Goal: Complete application form

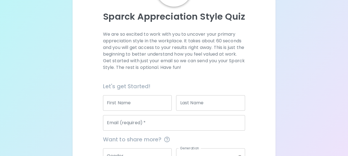
scroll to position [55, 0]
click at [133, 101] on input "First Name" at bounding box center [137, 102] width 69 height 15
type input "ตรีรัตน์"
type input "วลัยศรี"
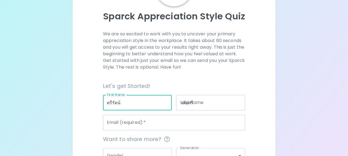
type input "[EMAIL_ADDRESS][DOMAIN_NAME]"
type input "generation_x"
type input "MFG"
type input "mid_level"
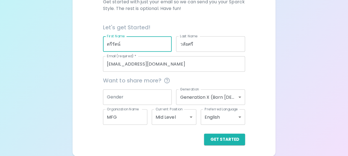
scroll to position [86, 0]
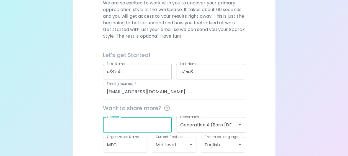
click at [126, 123] on input "Gender" at bounding box center [137, 124] width 69 height 15
type input "[DEMOGRAPHIC_DATA]"
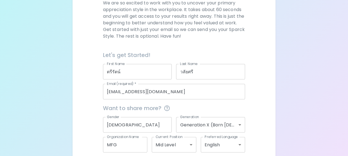
click at [263, 117] on div "We are so excited to work with you to uncover your primary appreciation style i…" at bounding box center [173, 86] width 189 height 173
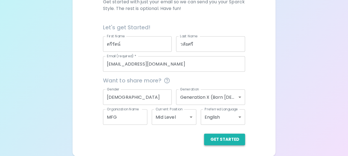
click at [234, 142] on button "Get Started" at bounding box center [224, 140] width 41 height 12
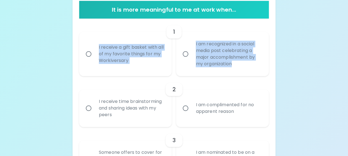
drag, startPoint x: 93, startPoint y: 40, endPoint x: 251, endPoint y: 63, distance: 159.6
click at [251, 63] on div "I receive a gift basket with all of my favorite things for my Workiversary I am…" at bounding box center [172, 51] width 194 height 49
copy div "I receive a gift basket with all of my favorite things for my Workiversary I am…"
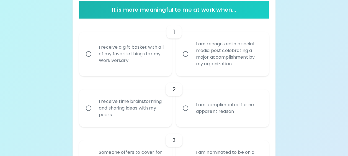
click at [90, 55] on input "I receive a gift basket with all of my favorite things for my Workiversary" at bounding box center [89, 54] width 12 height 12
radio input "true"
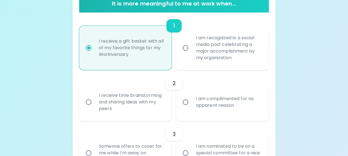
scroll to position [158, 0]
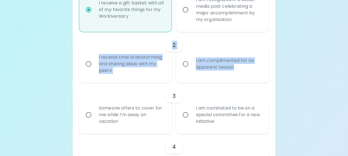
drag, startPoint x: 93, startPoint y: 51, endPoint x: 256, endPoint y: 71, distance: 164.5
click at [256, 71] on div "2 I receive time brainstorming and sharing ideas with my peers I am complimente…" at bounding box center [173, 57] width 189 height 51
click at [86, 51] on div "2" at bounding box center [173, 44] width 189 height 13
drag, startPoint x: 88, startPoint y: 51, endPoint x: 255, endPoint y: 73, distance: 168.2
click at [255, 73] on div "2 I receive time brainstorming and sharing ideas with my peers I am complimente…" at bounding box center [173, 57] width 189 height 51
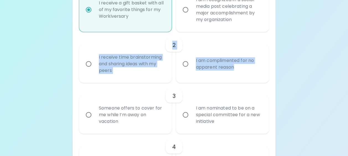
copy div "2 I receive time brainstorming and sharing ideas with my peers I am complimente…"
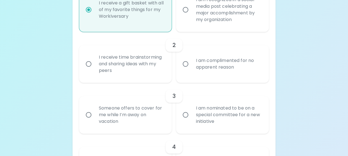
click at [87, 64] on input "I receive time brainstorming and sharing ideas with my peers" at bounding box center [89, 64] width 12 height 12
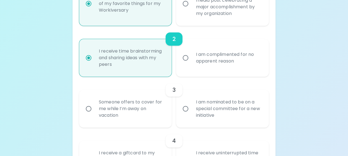
scroll to position [202, 0]
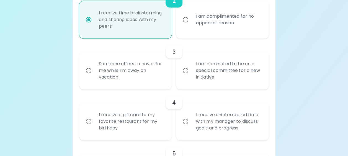
radio input "true"
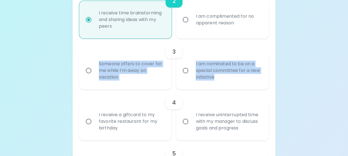
drag, startPoint x: 89, startPoint y: 60, endPoint x: 224, endPoint y: 76, distance: 136.2
click at [224, 76] on div "Someone offers to cover for me while I’m away on vacation I am nominated to be …" at bounding box center [172, 68] width 194 height 42
copy div "Someone offers to cover for me while I’m away on vacation I am nominated to be …"
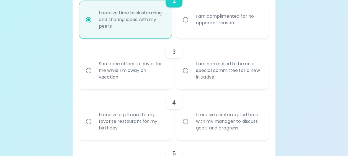
click at [89, 71] on input "Someone offers to cover for me while I’m away on vacation" at bounding box center [89, 71] width 12 height 12
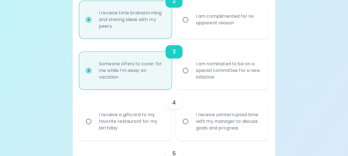
radio input "false"
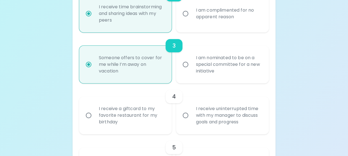
scroll to position [247, 0]
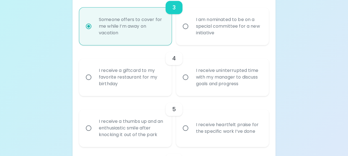
radio input "true"
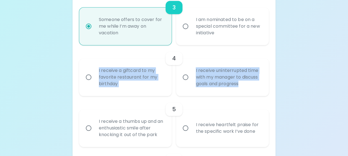
drag, startPoint x: 92, startPoint y: 66, endPoint x: 240, endPoint y: 85, distance: 148.9
click at [240, 85] on div "I receive a giftcard to my favorite restaurant for my birthday I receive uninte…" at bounding box center [172, 75] width 194 height 42
copy div "I receive a giftcard to my favorite restaurant for my birthday I receive uninte…"
click at [186, 79] on input "I receive uninterrupted time with my manager to discuss goals and progress" at bounding box center [186, 77] width 12 height 12
radio input "false"
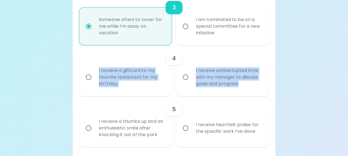
radio input "false"
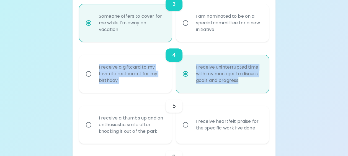
scroll to position [291, 0]
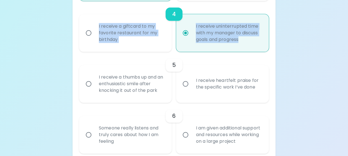
radio input "true"
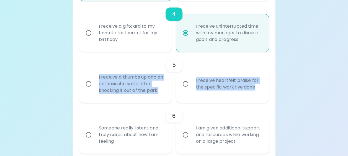
drag, startPoint x: 90, startPoint y: 74, endPoint x: 258, endPoint y: 92, distance: 169.5
click at [258, 92] on div "I receive a thumbs up and an enthusiastic smile after knocking it out of the pa…" at bounding box center [172, 82] width 194 height 42
copy div "I receive a thumbs up and an enthusiastic smile after knocking it out of the pa…"
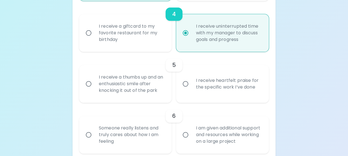
click at [188, 86] on input "I receive heartfelt praise for the specific work I’ve done" at bounding box center [186, 84] width 12 height 12
radio input "false"
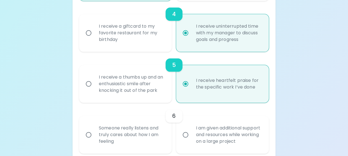
scroll to position [335, 0]
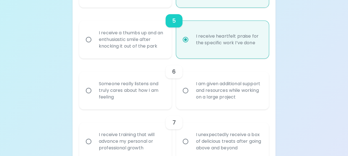
radio input "true"
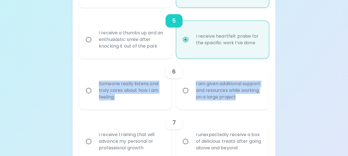
drag, startPoint x: 93, startPoint y: 80, endPoint x: 258, endPoint y: 100, distance: 165.8
click at [258, 100] on div "Someone really listens and truly cares about how I am feeling I am given additi…" at bounding box center [172, 88] width 194 height 42
copy div "Someone really listens and truly cares about how I am feeling I am given additi…"
drag, startPoint x: 88, startPoint y: 91, endPoint x: 94, endPoint y: 94, distance: 7.3
click at [88, 91] on input "Someone really listens and truly cares about how I am feeling" at bounding box center [89, 91] width 12 height 12
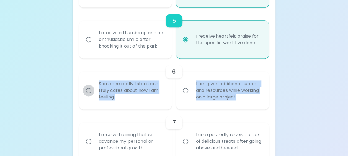
radio input "false"
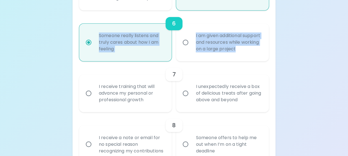
scroll to position [407, 0]
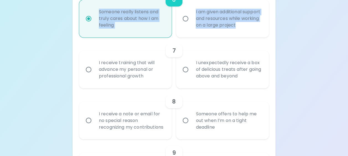
radio input "true"
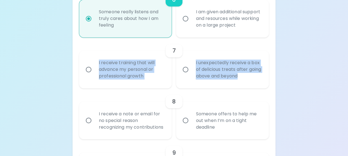
drag, startPoint x: 95, startPoint y: 59, endPoint x: 259, endPoint y: 75, distance: 165.7
click at [259, 75] on div "I receive training that will advance my personal or professional growth I unexp…" at bounding box center [172, 67] width 194 height 42
copy div "I receive training that will advance my personal or professional growth I unexp…"
click at [89, 69] on input "I receive training that will advance my personal or professional growth" at bounding box center [89, 70] width 12 height 12
radio input "false"
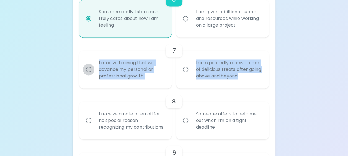
radio input "false"
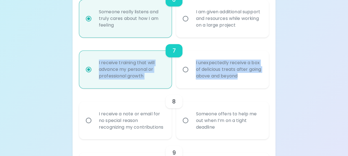
scroll to position [451, 0]
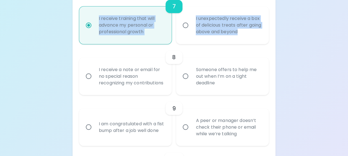
radio input "true"
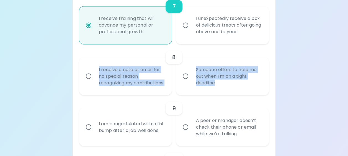
drag, startPoint x: 94, startPoint y: 66, endPoint x: 224, endPoint y: 87, distance: 131.4
click at [224, 87] on div "I receive a note or email for no special reason recognizing my contributions So…" at bounding box center [172, 74] width 194 height 42
copy div "I receive a note or email for no special reason recognizing my contributions So…"
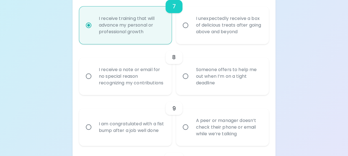
click at [311, 74] on div "Uncover Your Sparck Appreciation Style This quick quiz will help you determine …" at bounding box center [174, 24] width 348 height 950
click at [187, 79] on input "Someone offers to help me out when I’m on a tight deadline" at bounding box center [186, 76] width 12 height 12
radio input "false"
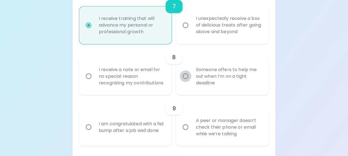
radio input "false"
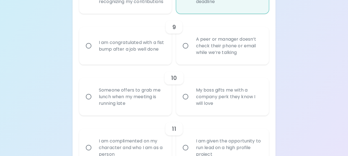
scroll to position [551, 0]
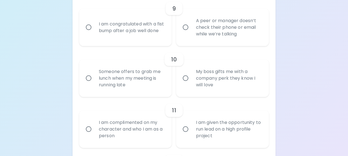
radio input "true"
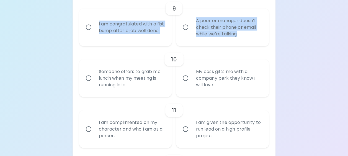
drag, startPoint x: 92, startPoint y: 24, endPoint x: 248, endPoint y: 40, distance: 157.1
click at [248, 40] on div "I am congratulated with a fist bump after a job well done A peer or manager doe…" at bounding box center [172, 25] width 194 height 42
copy div "I am congratulated with a fist bump after a job well done A peer or manager doe…"
click at [89, 33] on input "I am congratulated with a fist bump after a job well done" at bounding box center [89, 28] width 12 height 12
radio input "false"
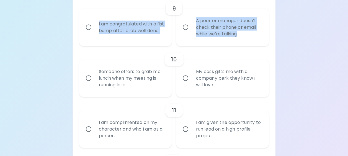
radio input "false"
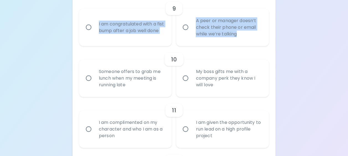
radio input "false"
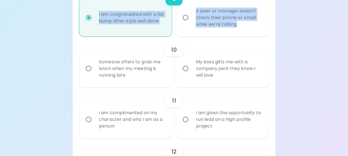
scroll to position [595, 0]
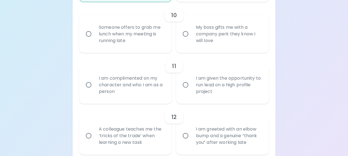
radio input "true"
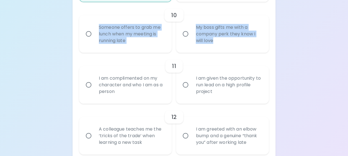
drag, startPoint x: 92, startPoint y: 30, endPoint x: 216, endPoint y: 48, distance: 125.8
click at [216, 48] on div "Someone offers to grab me lunch when my meeting is running late My boss gifts m…" at bounding box center [172, 32] width 194 height 42
copy div "Someone offers to grab me lunch when my meeting is running late My boss gifts m…"
click at [87, 40] on input "Someone offers to grab me lunch when my meeting is running late" at bounding box center [89, 34] width 12 height 12
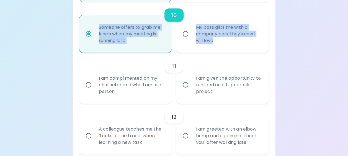
radio input "false"
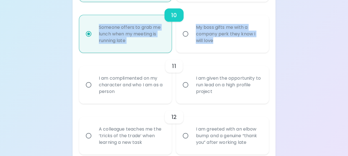
radio input "false"
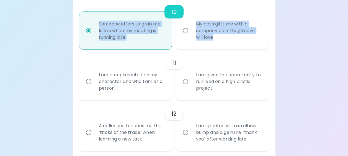
scroll to position [640, 0]
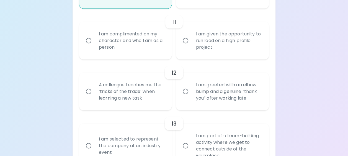
radio input "true"
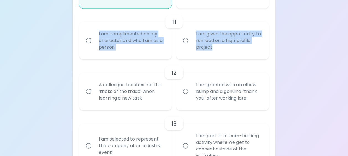
drag, startPoint x: 93, startPoint y: 37, endPoint x: 214, endPoint y: 56, distance: 122.3
click at [214, 56] on div "I am complimented on my character and who I am as a person I am given the oppor…" at bounding box center [172, 38] width 194 height 42
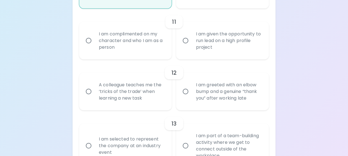
click at [89, 46] on input "I am complimented on my character and who I am as a person" at bounding box center [89, 41] width 12 height 12
radio input "false"
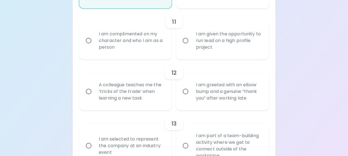
radio input "false"
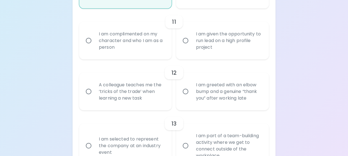
radio input "false"
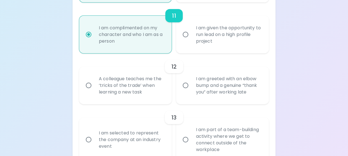
scroll to position [684, 0]
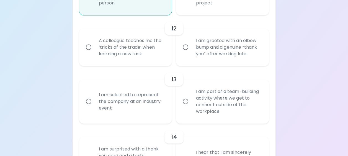
radio input "true"
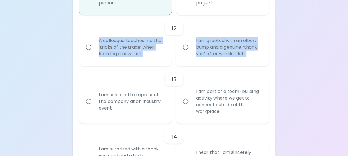
drag, startPoint x: 95, startPoint y: 45, endPoint x: 249, endPoint y: 65, distance: 154.5
click at [249, 65] on div "A colleague teaches me the ‘tricks of the trade’ when learning a new task I am …" at bounding box center [172, 45] width 194 height 42
click at [90, 53] on input "A colleague teaches me the ‘tricks of the trade’ when learning a new task" at bounding box center [89, 47] width 12 height 12
radio input "false"
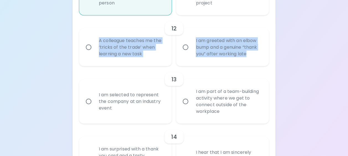
radio input "false"
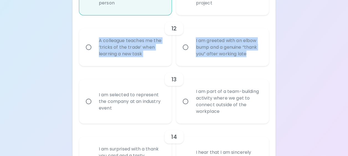
radio input "false"
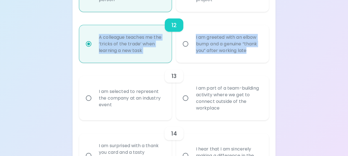
scroll to position [728, 0]
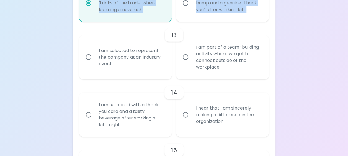
radio input "true"
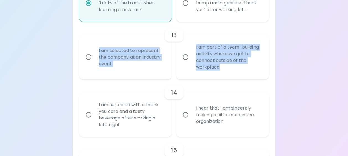
drag, startPoint x: 95, startPoint y: 54, endPoint x: 224, endPoint y: 72, distance: 129.9
click at [224, 72] on div "I am selected to represent the company at an industry event I am part of a team…" at bounding box center [172, 55] width 194 height 49
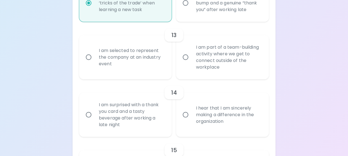
click at [185, 63] on input "I am part of a team-building activity where we get to connect outside of the wo…" at bounding box center [186, 57] width 12 height 12
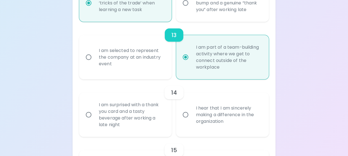
radio input "false"
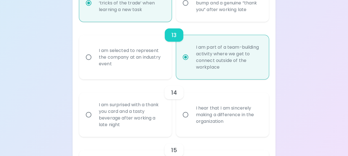
radio input "false"
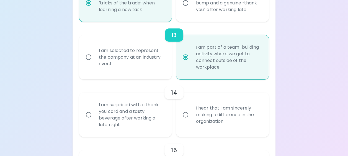
radio input "false"
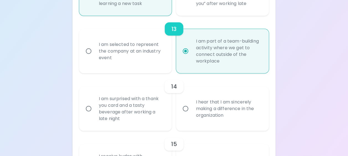
scroll to position [772, 0]
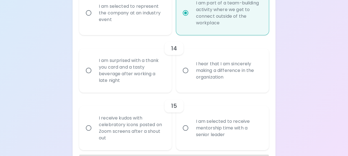
radio input "true"
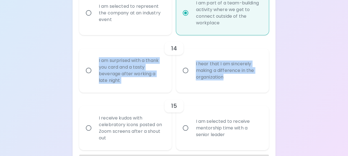
drag, startPoint x: 94, startPoint y: 64, endPoint x: 228, endPoint y: 85, distance: 135.4
click at [228, 85] on div "I am surprised with a thank you card and a tasty beverage after working a late …" at bounding box center [172, 68] width 194 height 49
click at [186, 76] on input "I hear that I am sincerely making a difference in the organization" at bounding box center [186, 71] width 12 height 12
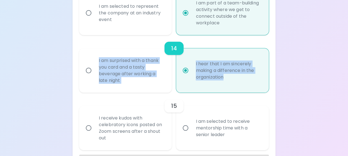
radio input "false"
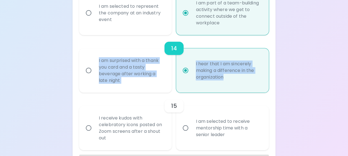
radio input "false"
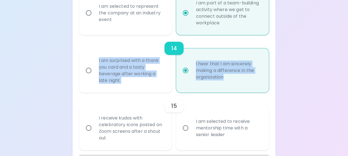
radio input "false"
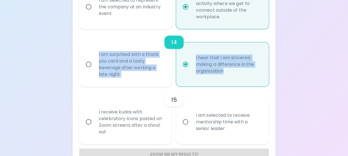
scroll to position [800, 0]
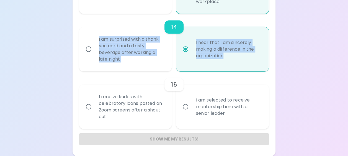
radio input "true"
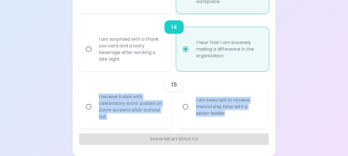
drag, startPoint x: 93, startPoint y: 92, endPoint x: 228, endPoint y: 116, distance: 136.7
click at [228, 116] on div "I receive kudos with celebratory icons posted on Zoom screens after a shout out…" at bounding box center [172, 104] width 194 height 49
click at [87, 107] on input "I receive kudos with celebratory icons posted on Zoom screens after a shout out" at bounding box center [89, 107] width 12 height 12
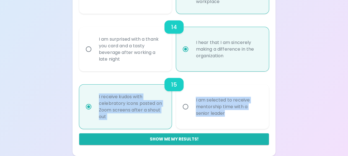
radio input "false"
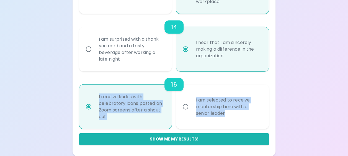
radio input "false"
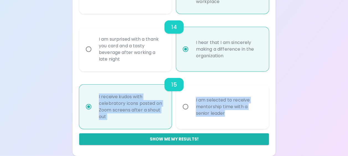
radio input "false"
radio input "true"
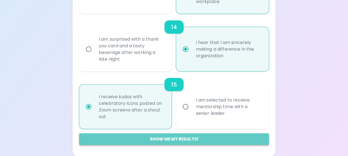
click at [150, 138] on button "Show me my results!" at bounding box center [173, 139] width 189 height 12
radio input "false"
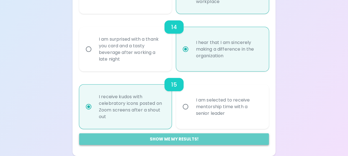
radio input "false"
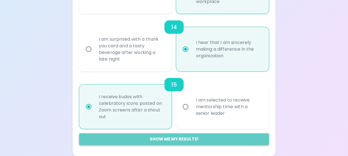
radio input "false"
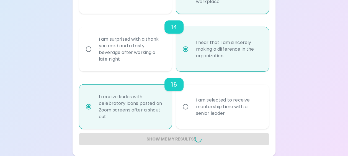
radio input "false"
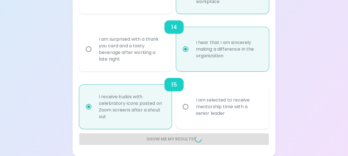
radio input "false"
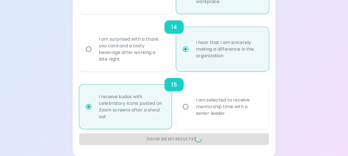
radio input "false"
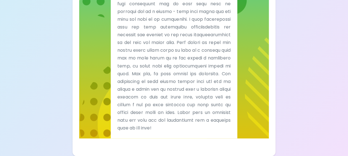
scroll to position [476, 0]
